Goal: Task Accomplishment & Management: Manage account settings

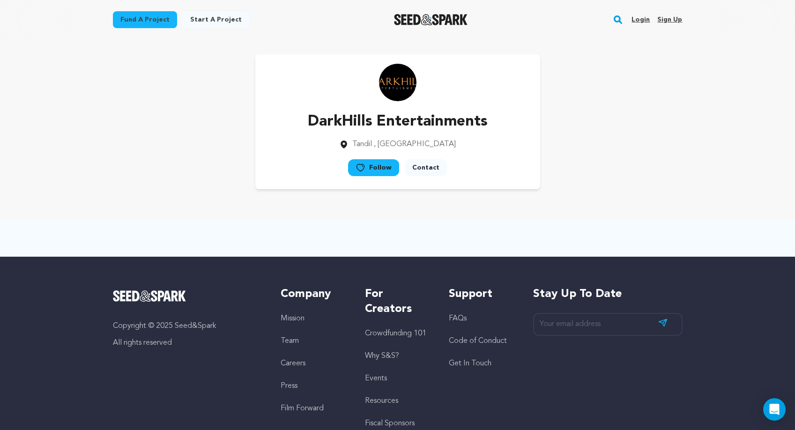
click at [643, 19] on link "Login" at bounding box center [640, 19] width 18 height 15
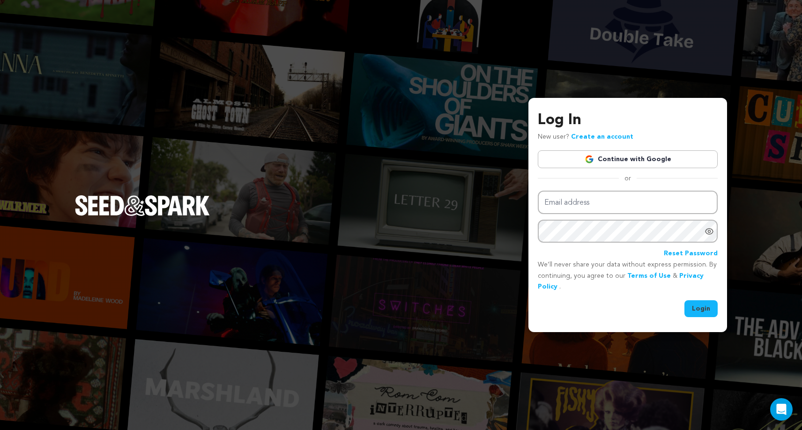
click at [583, 159] on link "Continue with Google" at bounding box center [627, 159] width 180 height 18
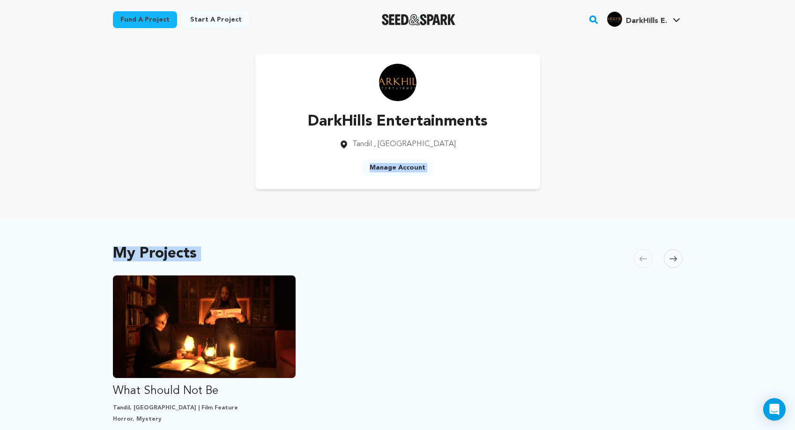
click at [567, 207] on main "Fund a project Start a project Search" at bounding box center [397, 408] width 795 height 817
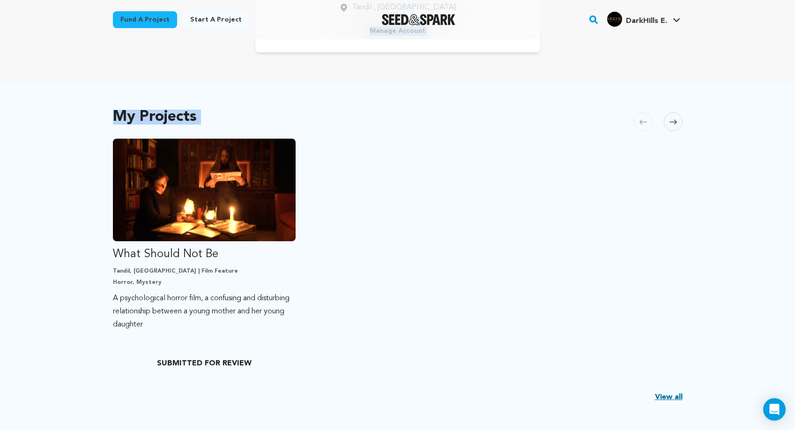
scroll to position [140, 0]
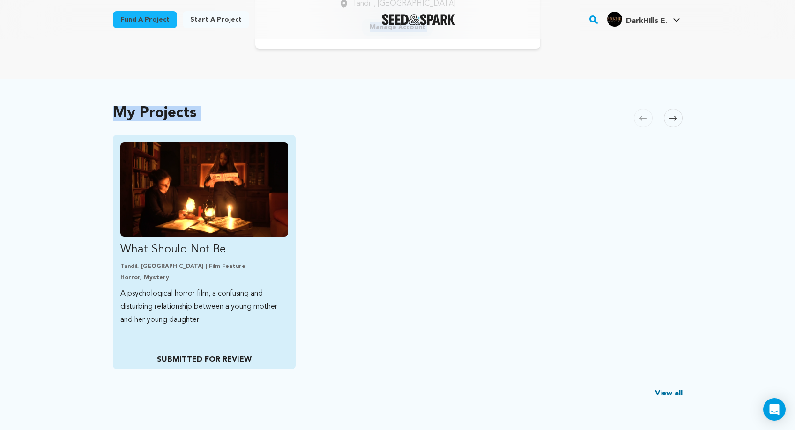
click at [212, 171] on img "Fund What Should Not Be" at bounding box center [204, 189] width 168 height 94
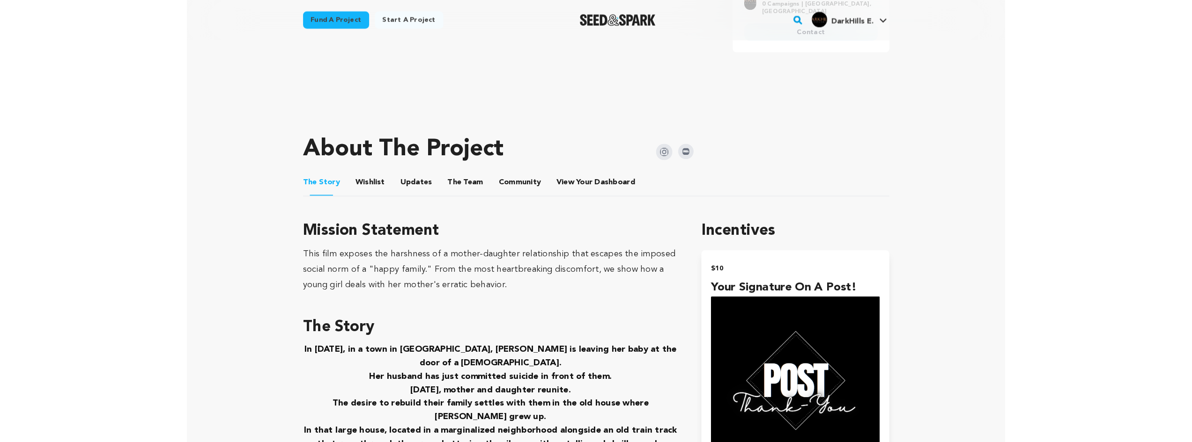
scroll to position [140, 0]
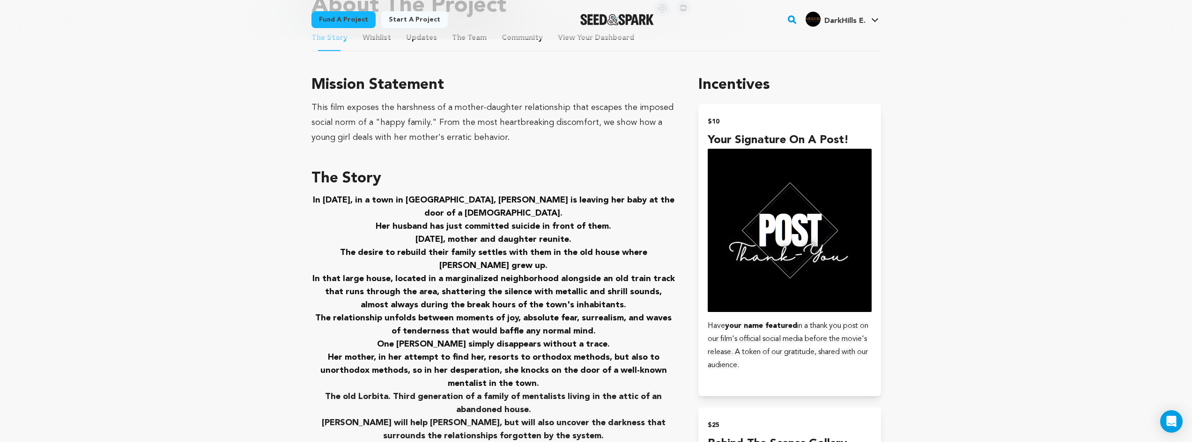
scroll to position [468, 0]
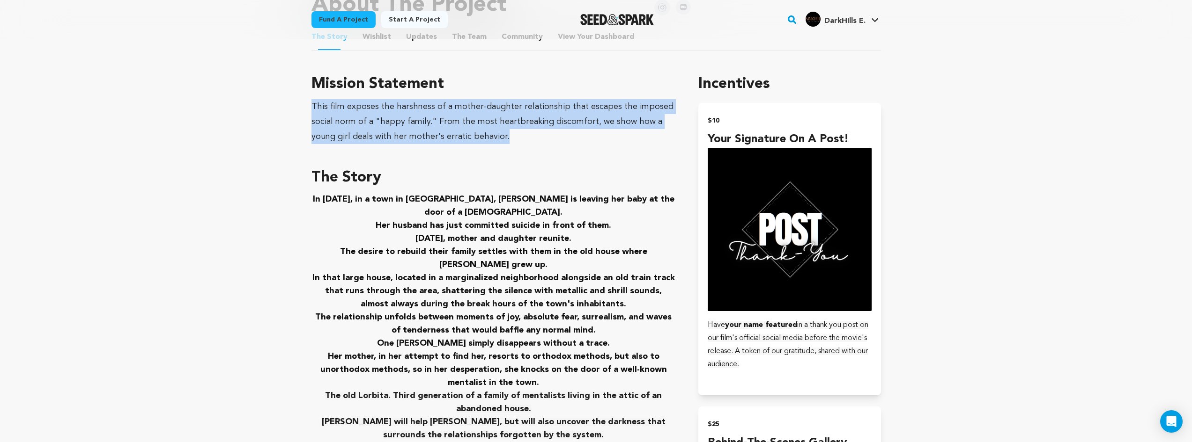
drag, startPoint x: 312, startPoint y: 109, endPoint x: 491, endPoint y: 140, distance: 181.1
click at [491, 140] on div "This film exposes the harshness of a mother-daughter relationship that escapes …" at bounding box center [493, 121] width 365 height 45
copy div "This film exposes the harshness of a mother-daughter relationship that escapes …"
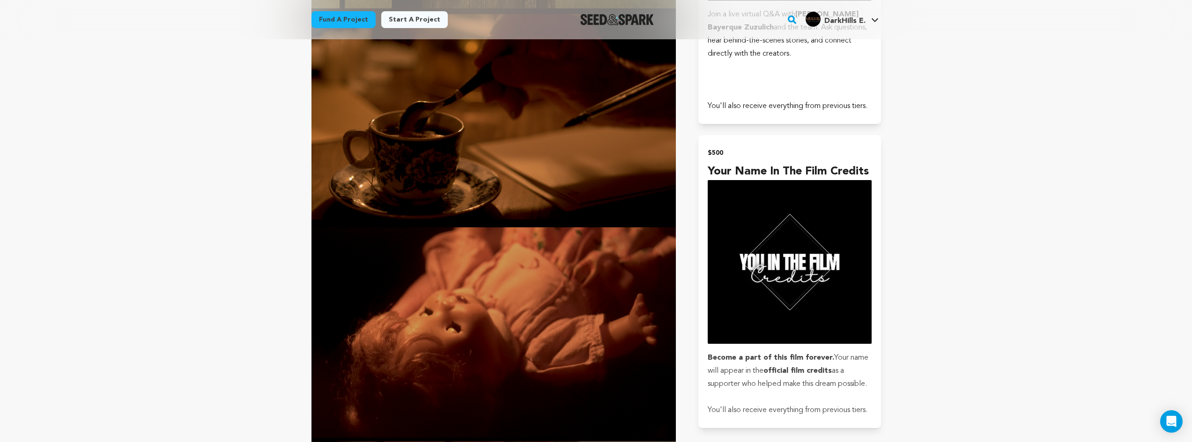
scroll to position [1755, 0]
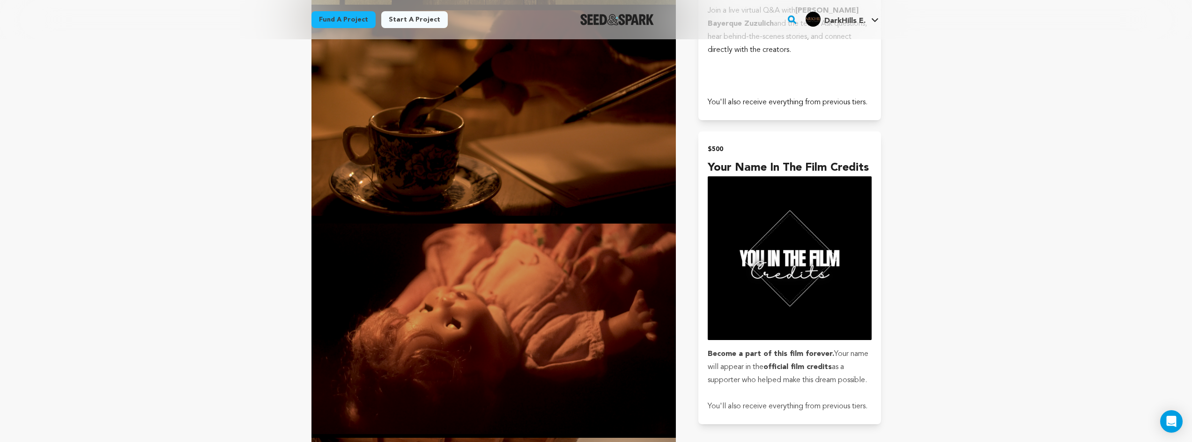
click at [476, 259] on img at bounding box center [493, 331] width 365 height 214
click at [320, 224] on img at bounding box center [493, 331] width 365 height 214
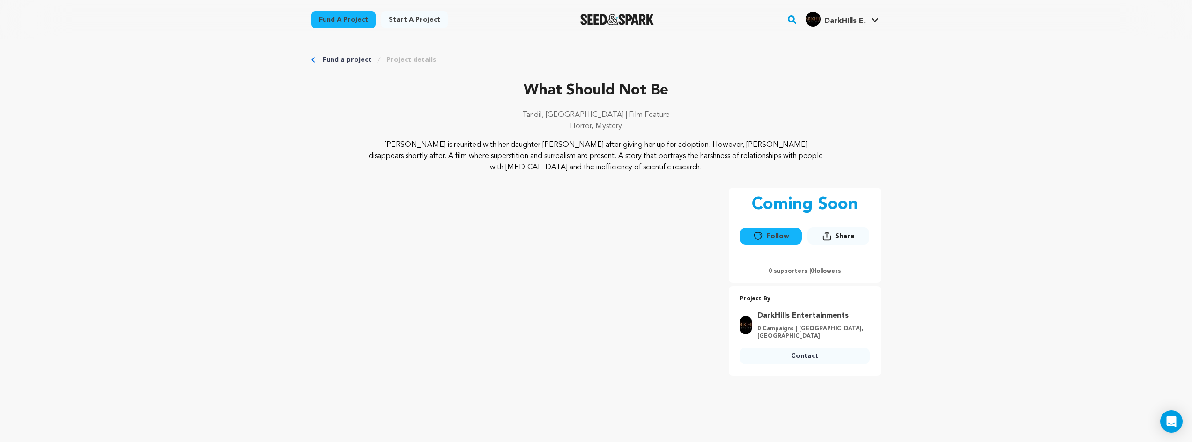
scroll to position [0, 0]
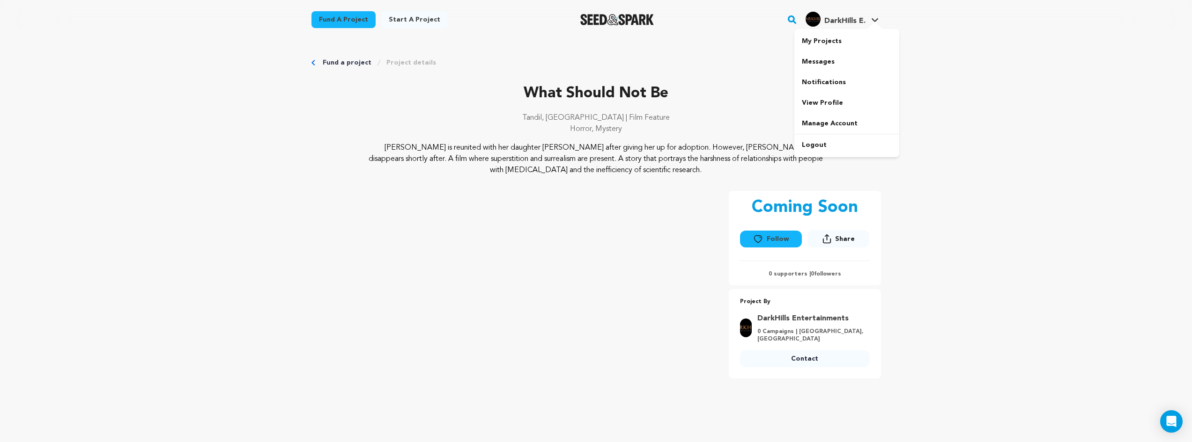
click at [794, 16] on h4 "DarkHills E." at bounding box center [844, 20] width 41 height 11
click at [794, 20] on span "DarkHills E." at bounding box center [844, 20] width 41 height 7
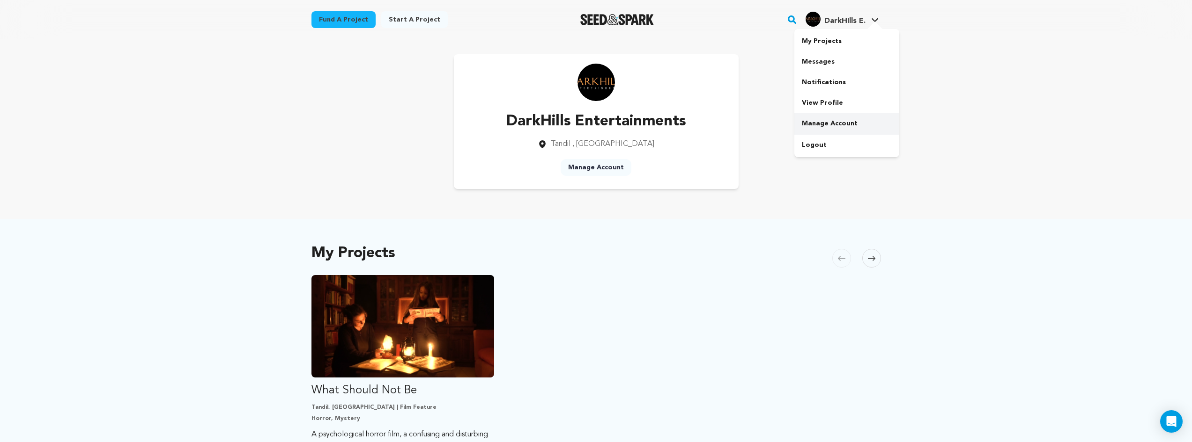
click at [826, 119] on link "Manage Account" at bounding box center [846, 123] width 105 height 21
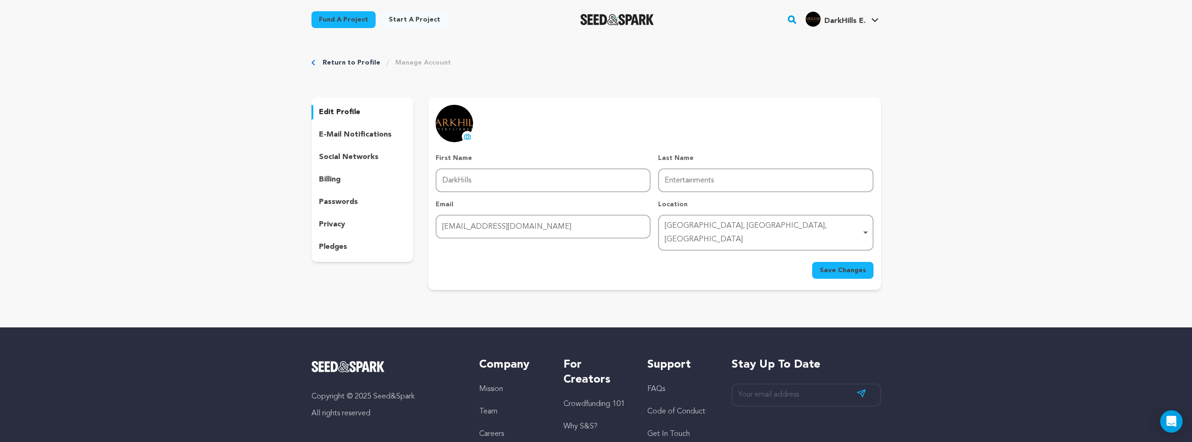
click at [347, 114] on p "edit profile" at bounding box center [339, 112] width 41 height 11
click at [354, 134] on p "e-mail notifications" at bounding box center [355, 134] width 73 height 11
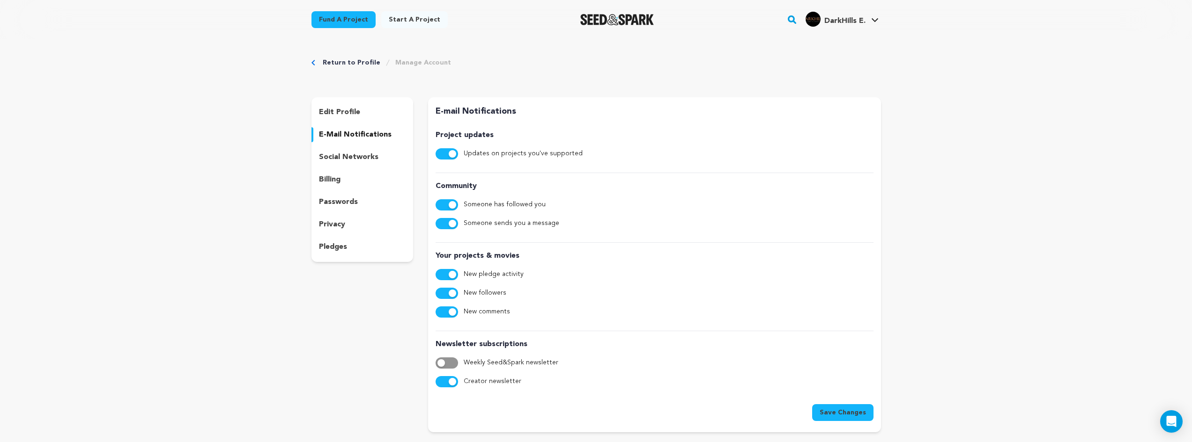
click at [356, 148] on div "edit profile e-mail notifications social networks billing passwords privacy ple…" at bounding box center [362, 179] width 102 height 165
click at [357, 157] on p "social networks" at bounding box center [348, 157] width 59 height 11
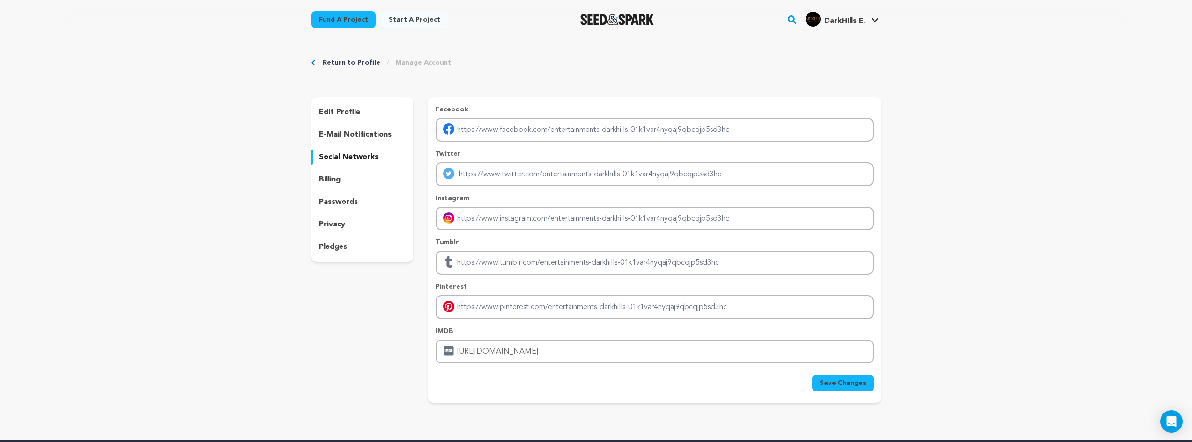
click at [340, 180] on p "billing" at bounding box center [330, 179] width 22 height 11
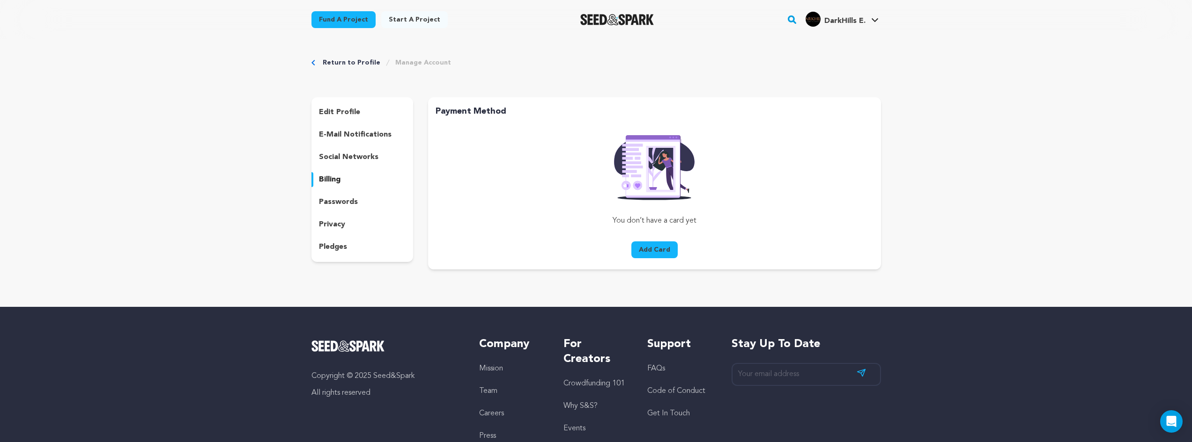
click at [345, 158] on p "social networks" at bounding box center [348, 157] width 59 height 11
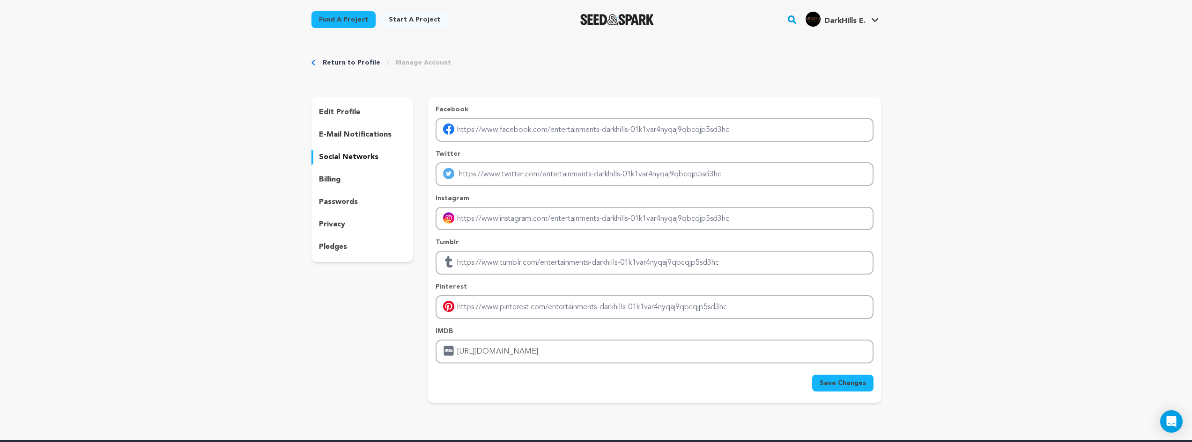
click at [346, 202] on p "passwords" at bounding box center [338, 202] width 39 height 11
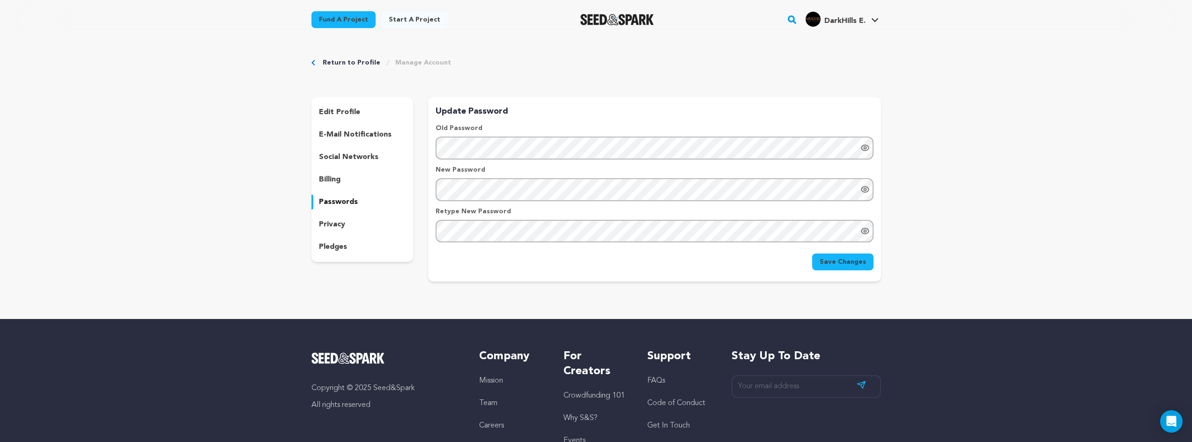
click at [345, 222] on div "privacy" at bounding box center [362, 224] width 102 height 15
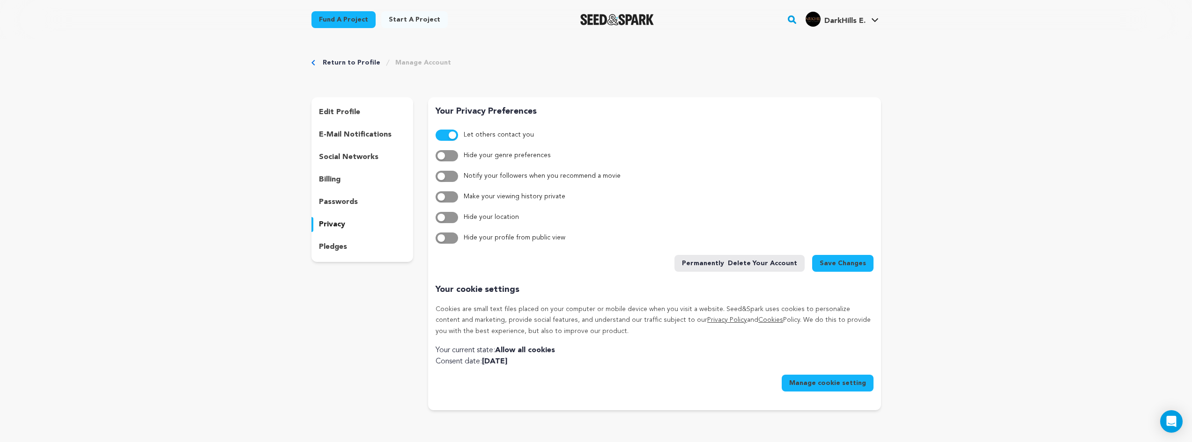
click at [344, 243] on p "pledges" at bounding box center [333, 247] width 28 height 11
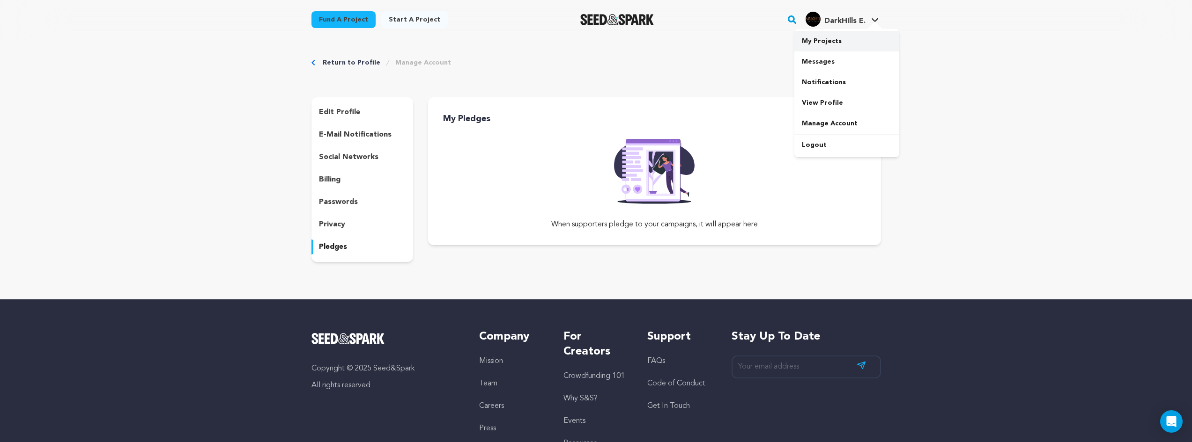
click at [827, 40] on link "My Projects" at bounding box center [846, 41] width 105 height 21
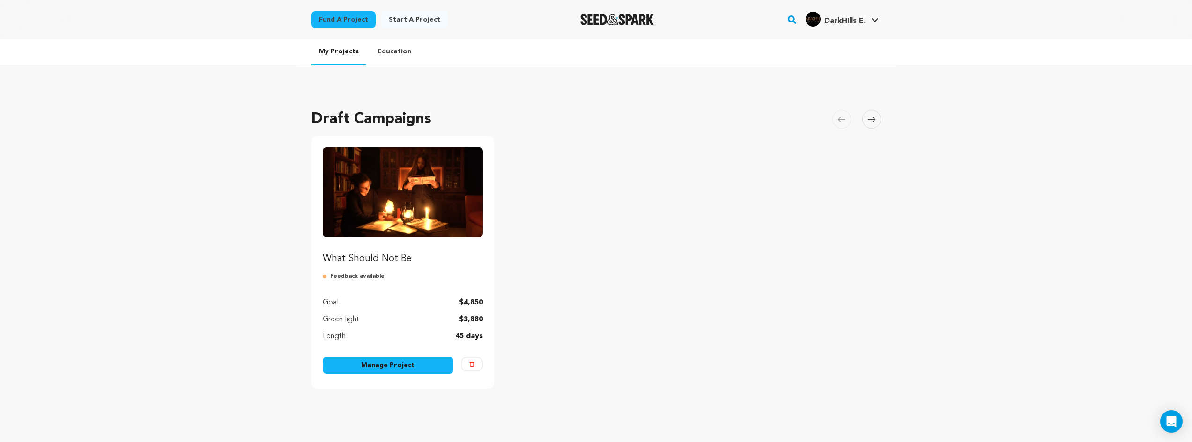
click at [377, 362] on link "Manage Project" at bounding box center [388, 365] width 131 height 17
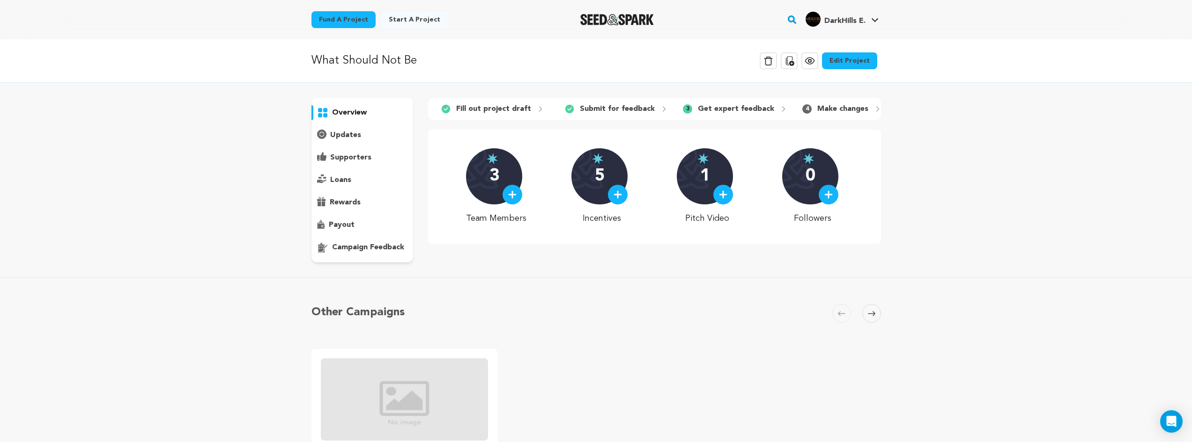
click at [850, 61] on link "Edit Project" at bounding box center [849, 60] width 55 height 17
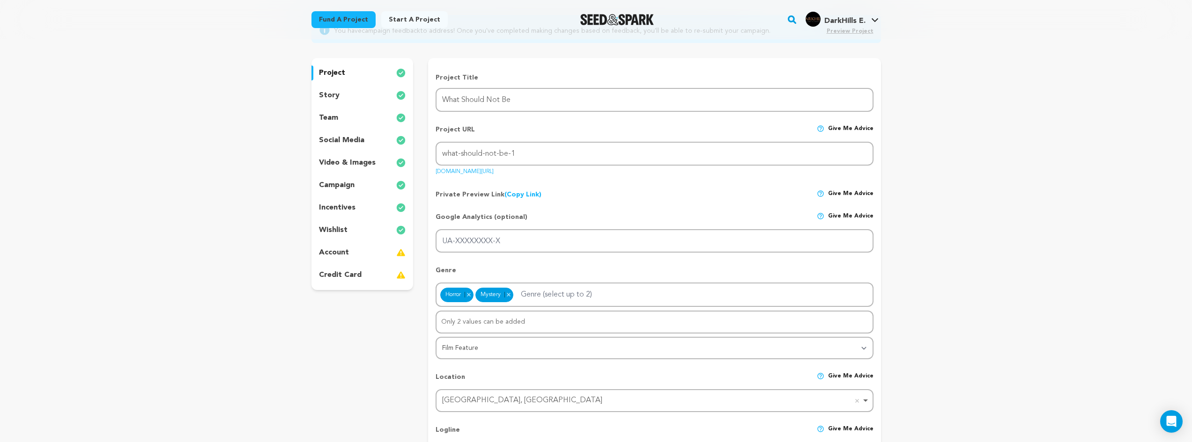
scroll to position [140, 0]
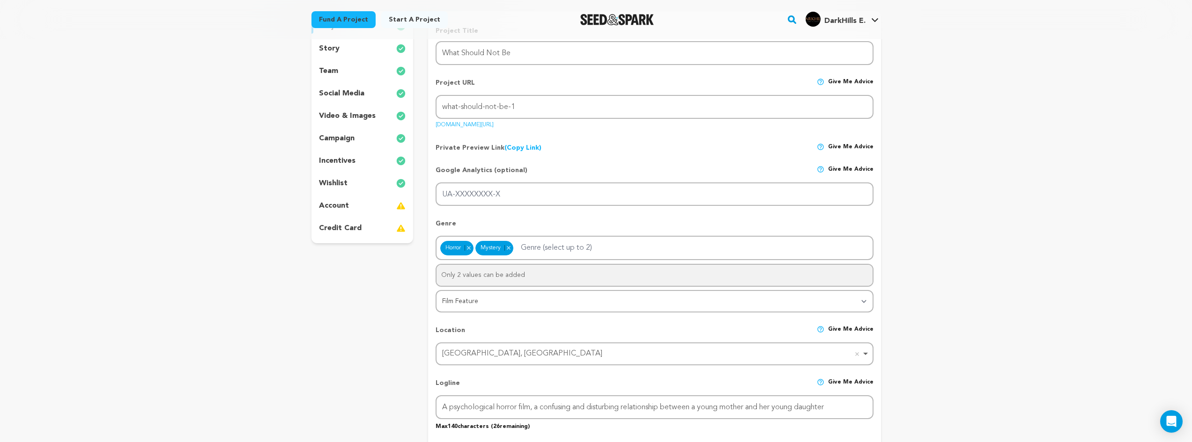
click at [356, 115] on p "video & images" at bounding box center [347, 115] width 57 height 11
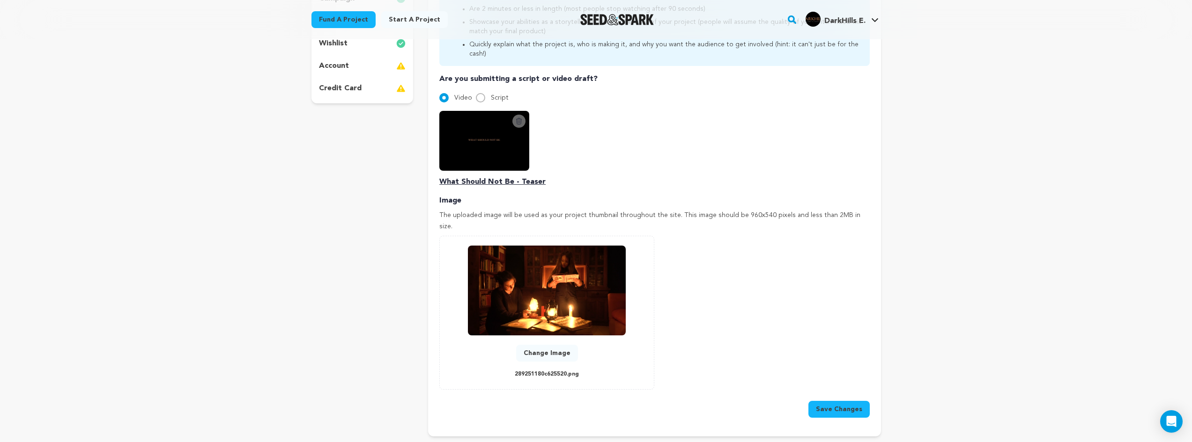
scroll to position [281, 0]
click at [492, 176] on p "What Should Not Be - Teaser" at bounding box center [654, 181] width 430 height 11
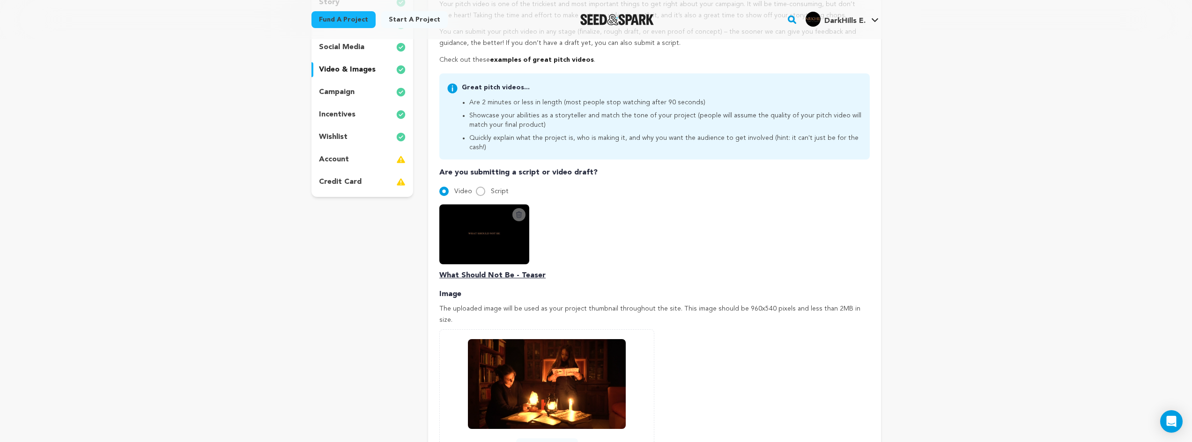
scroll to position [187, 0]
click at [519, 211] on icon at bounding box center [518, 214] width 7 height 7
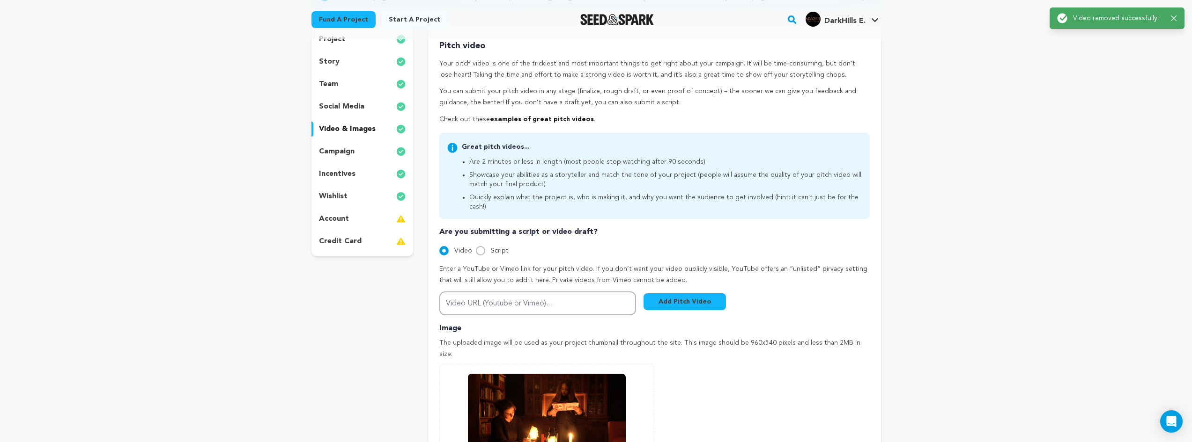
scroll to position [140, 0]
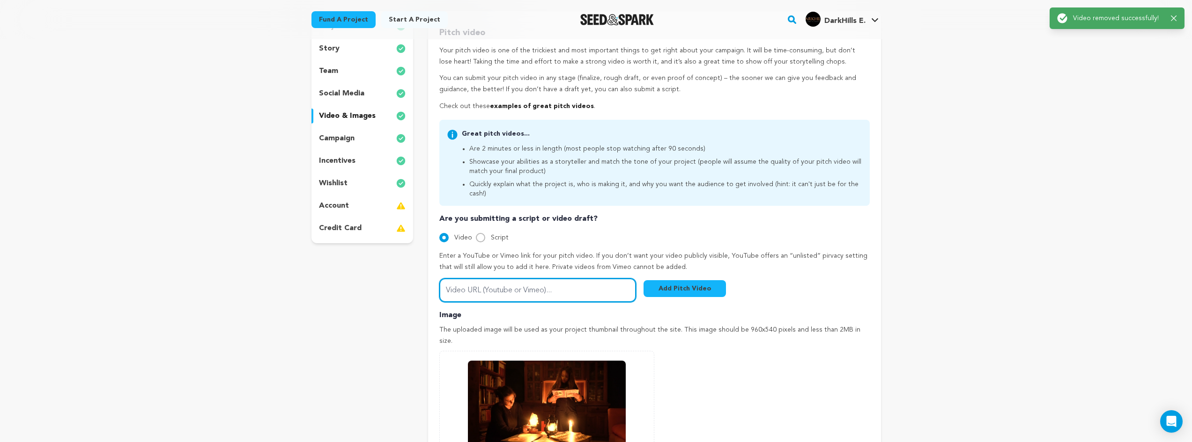
click at [542, 283] on input "Video URL (Youtube or Vimeo)..." at bounding box center [537, 291] width 197 height 24
paste input "[URL][DOMAIN_NAME]"
type input "[URL][DOMAIN_NAME]"
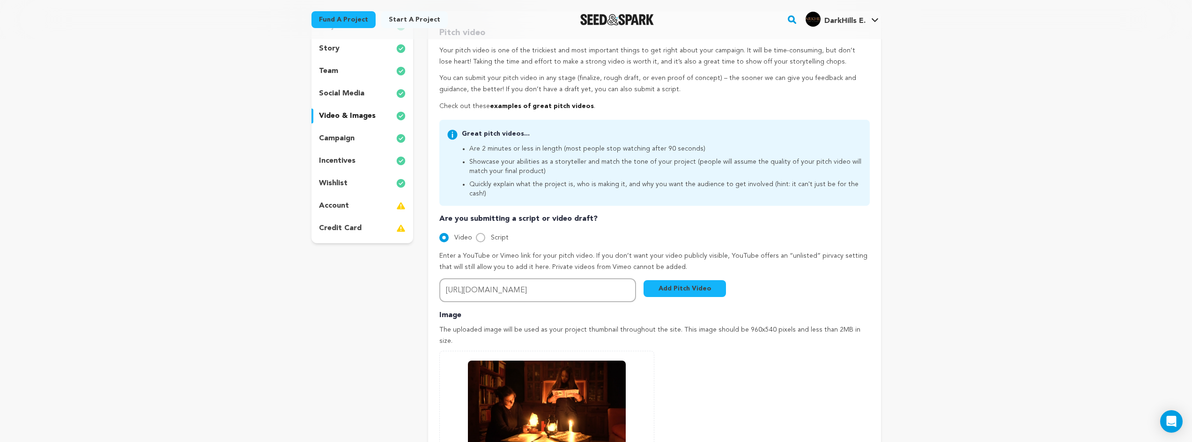
click at [670, 280] on button "Add Pitch Video" at bounding box center [684, 288] width 82 height 17
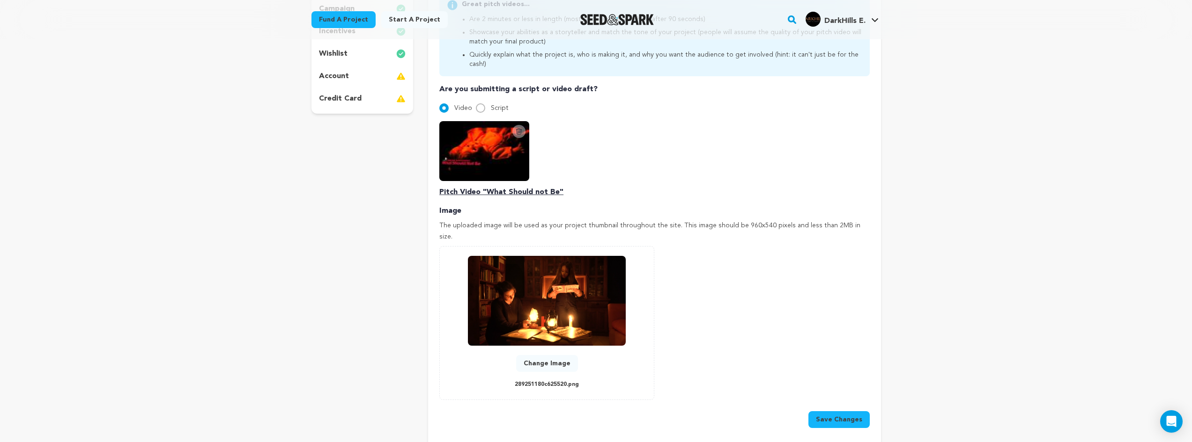
scroll to position [328, 0]
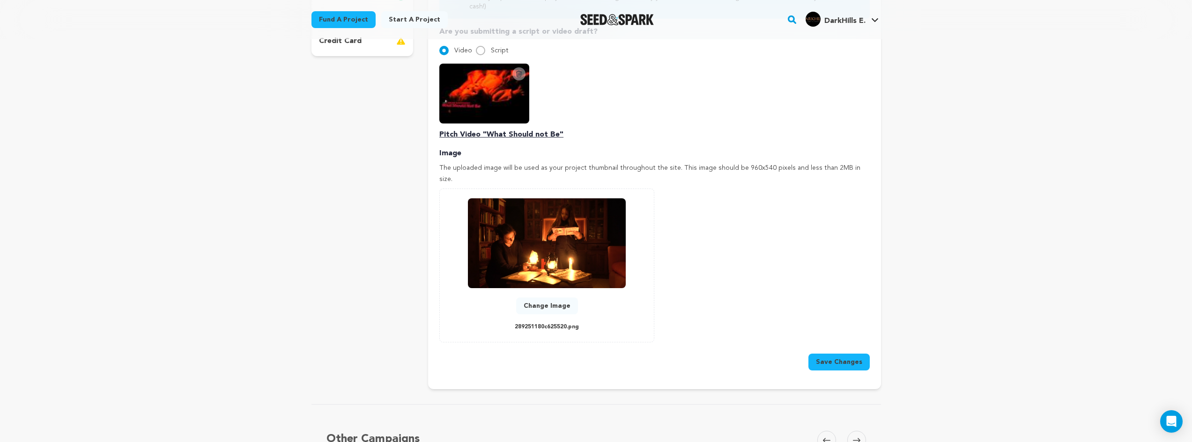
click at [830, 354] on button "Save Changes" at bounding box center [838, 362] width 61 height 17
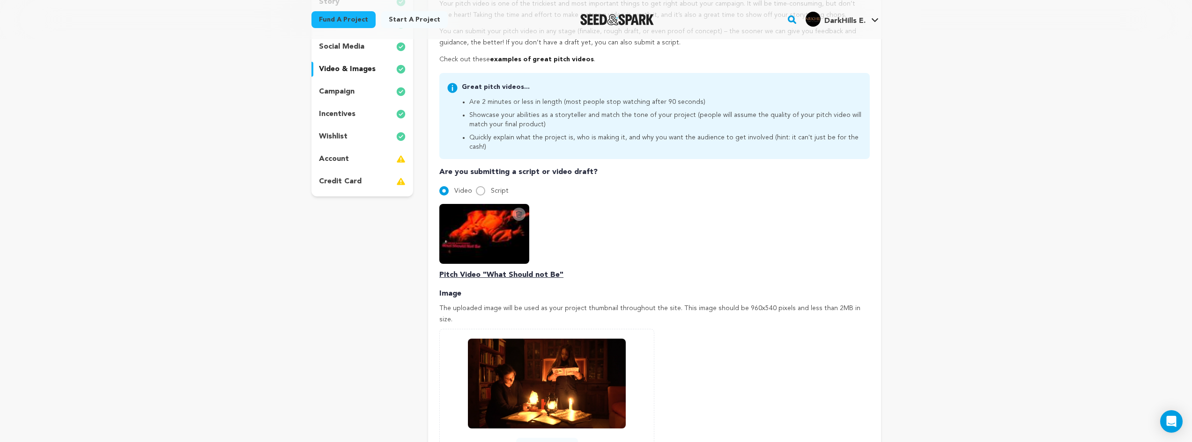
scroll to position [281, 0]
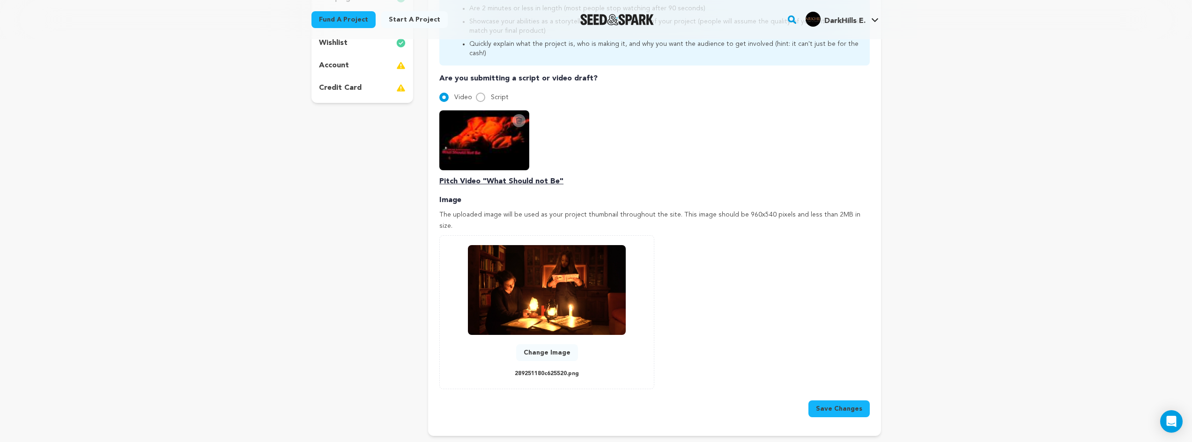
click at [553, 345] on button "Change Image" at bounding box center [547, 353] width 62 height 17
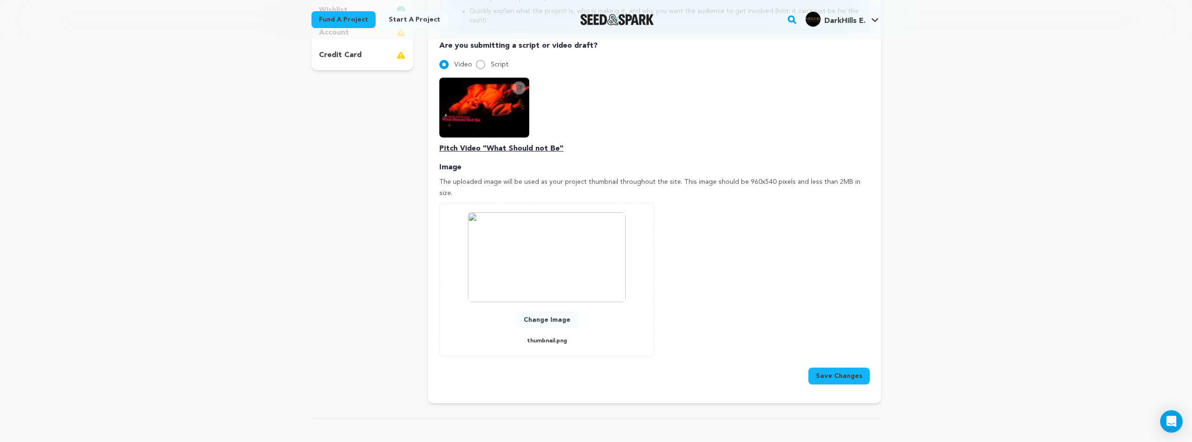
scroll to position [328, 0]
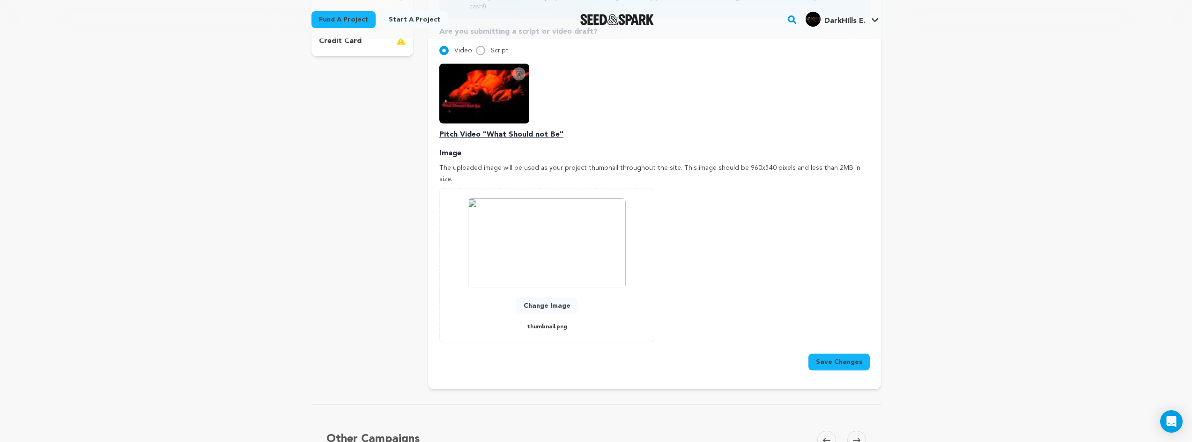
click at [828, 354] on button "Save Changes" at bounding box center [838, 362] width 61 height 17
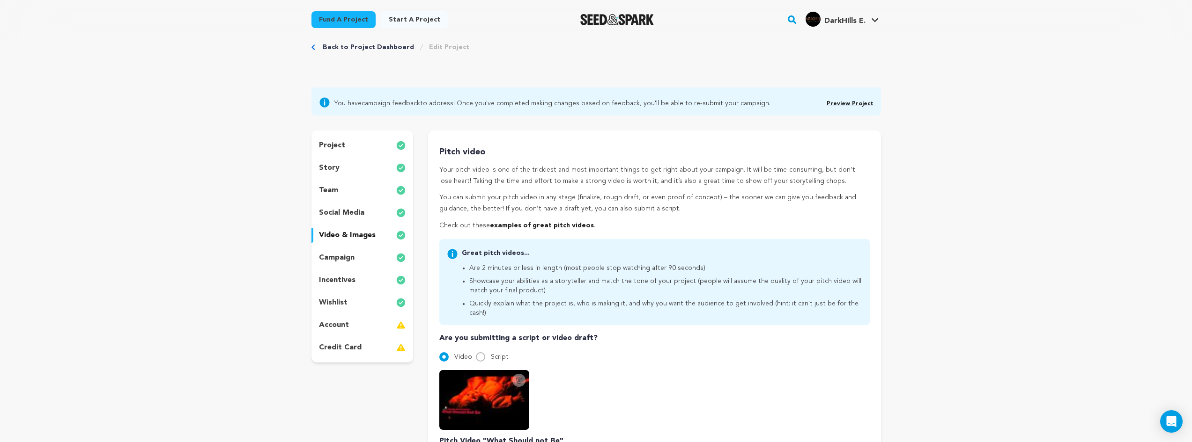
scroll to position [0, 0]
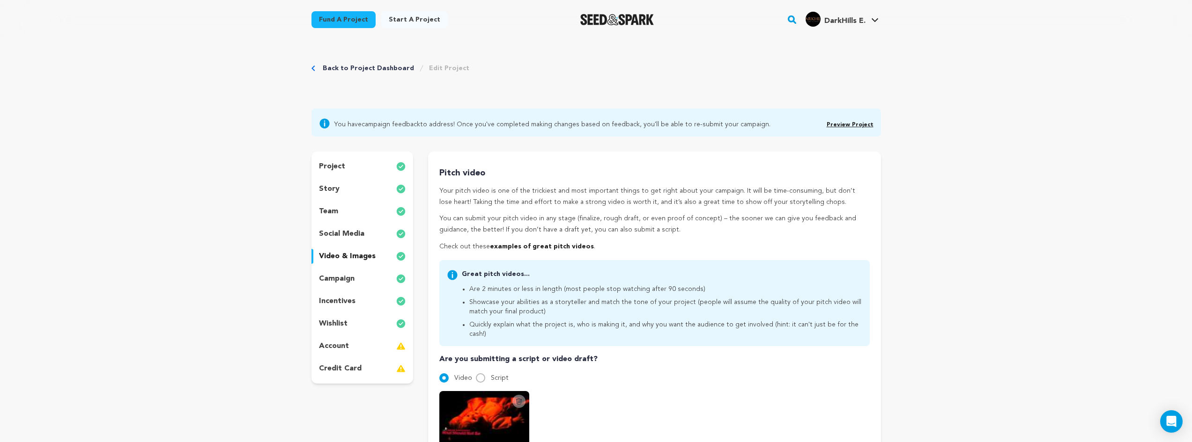
click at [338, 165] on p "project" at bounding box center [332, 166] width 26 height 11
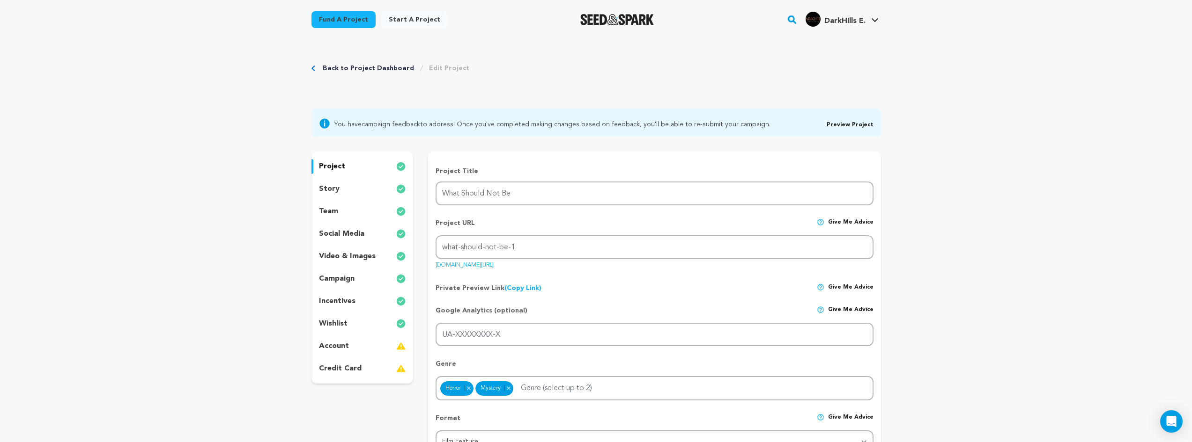
click at [334, 184] on p "story" at bounding box center [329, 189] width 21 height 11
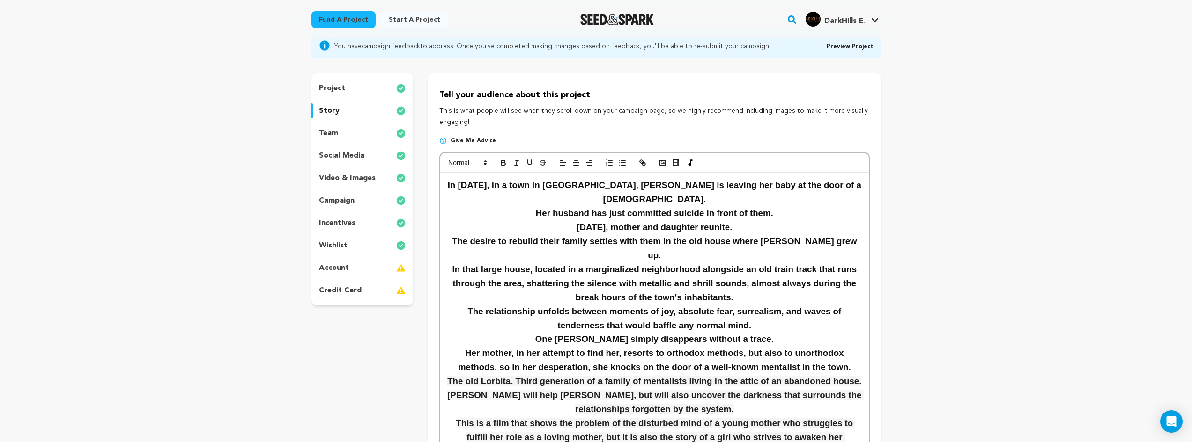
scroll to position [140, 0]
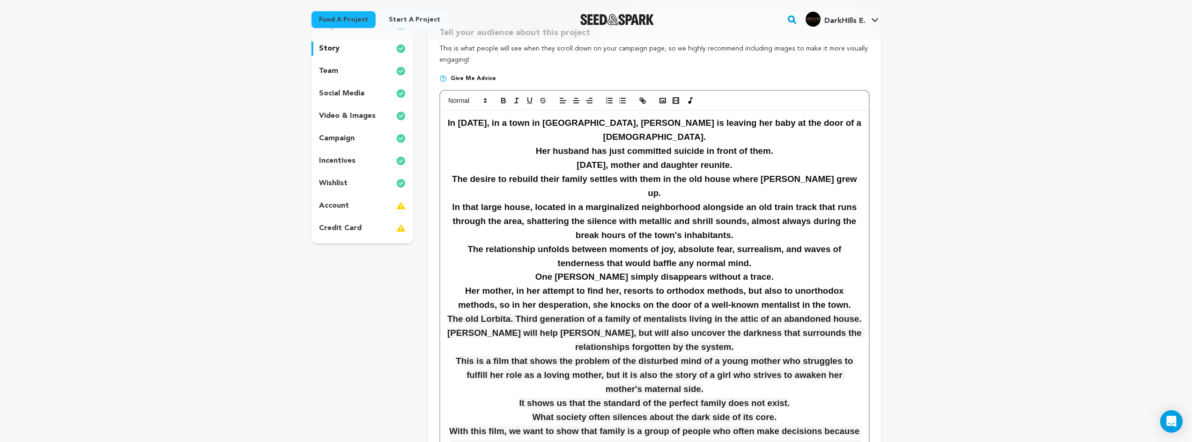
click at [352, 71] on div "team" at bounding box center [362, 71] width 102 height 15
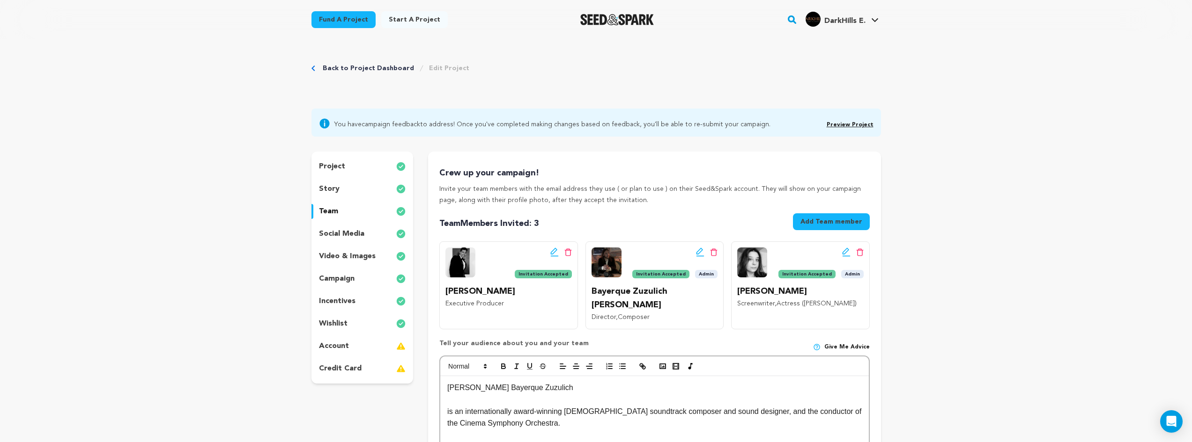
click at [846, 19] on span "DarkHills E." at bounding box center [844, 20] width 41 height 7
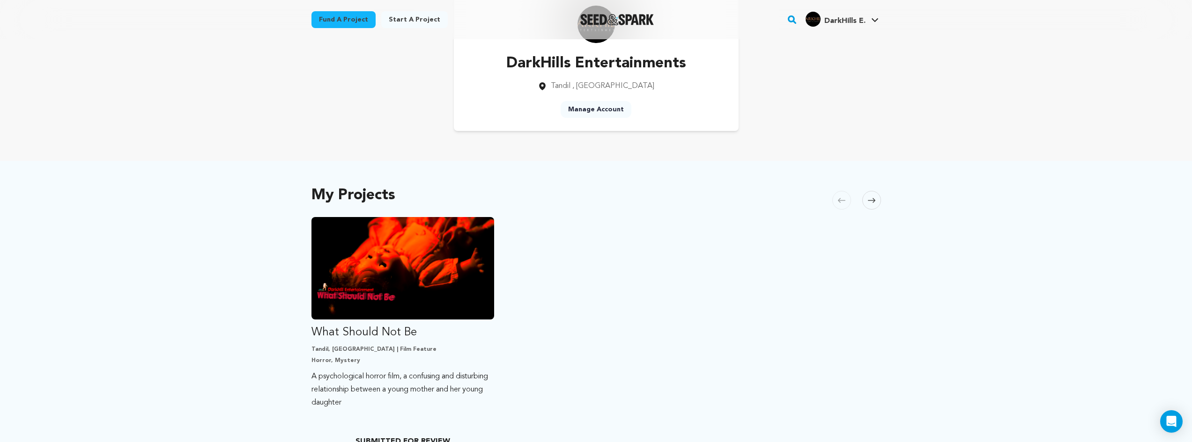
scroll to position [140, 0]
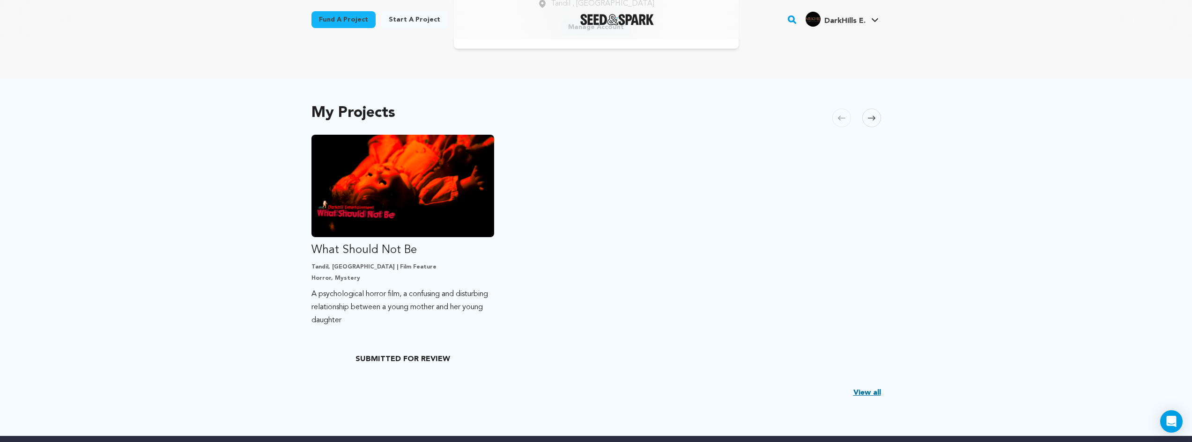
click at [786, 258] on ul "What Should Not Be Tandil, [GEOGRAPHIC_DATA] | Film Feature Horror, Mystery A p…" at bounding box center [595, 252] width 569 height 234
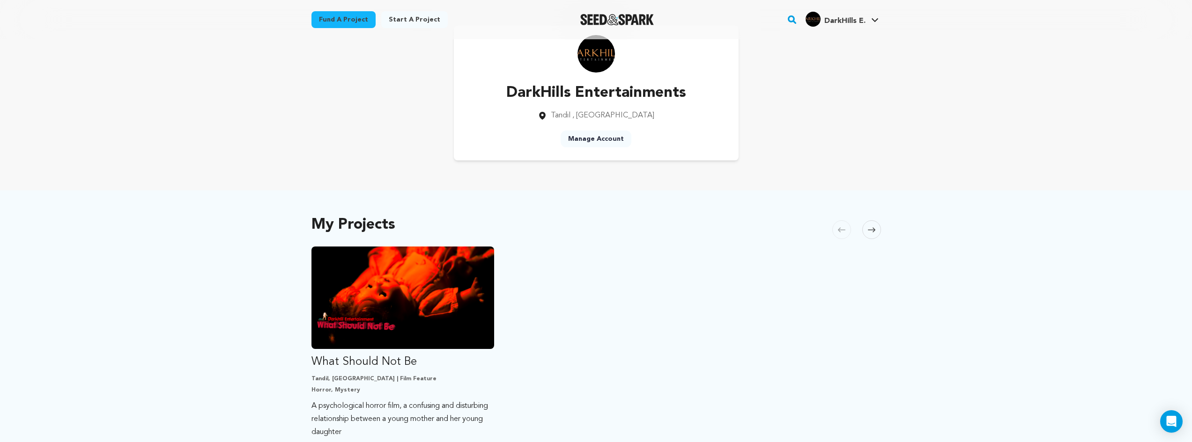
scroll to position [0, 0]
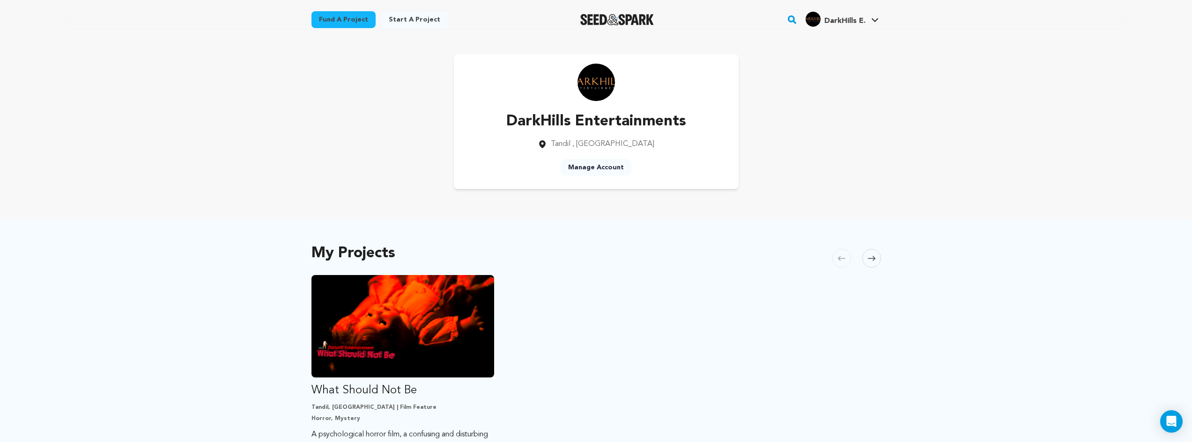
click at [818, 330] on ul "What Should Not Be Tandil, [GEOGRAPHIC_DATA] | Film Feature Horror, Mystery A p…" at bounding box center [595, 392] width 569 height 234
